Goal: Task Accomplishment & Management: Complete application form

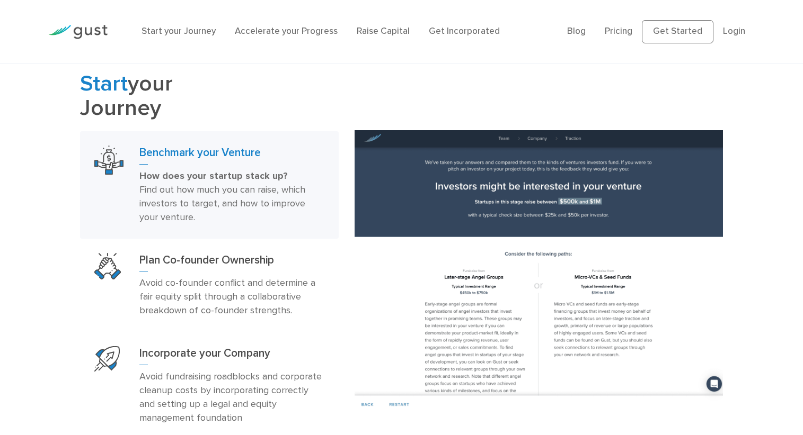
scroll to position [477, 0]
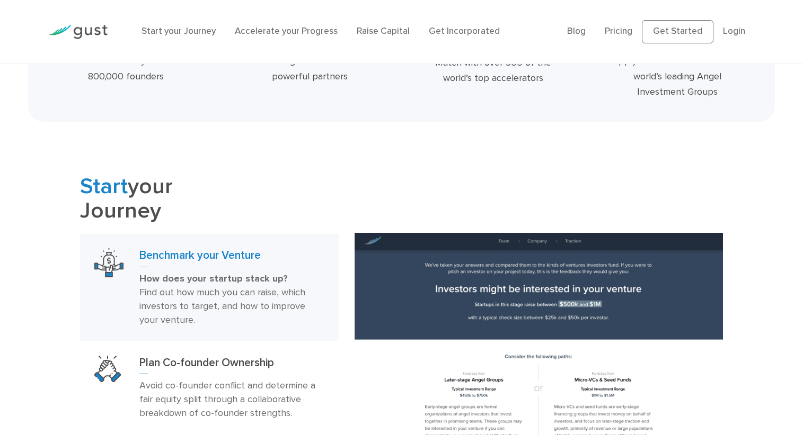
click at [167, 37] on li "Start your Journey" at bounding box center [178, 32] width 74 height 14
click at [167, 31] on link "Start your Journey" at bounding box center [178, 31] width 74 height 11
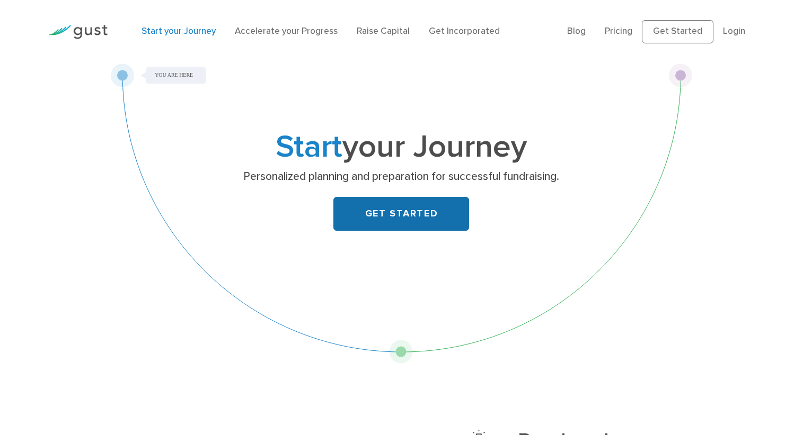
click at [375, 215] on link "GET STARTED" at bounding box center [401, 214] width 136 height 34
